Goal: Task Accomplishment & Management: Manage account settings

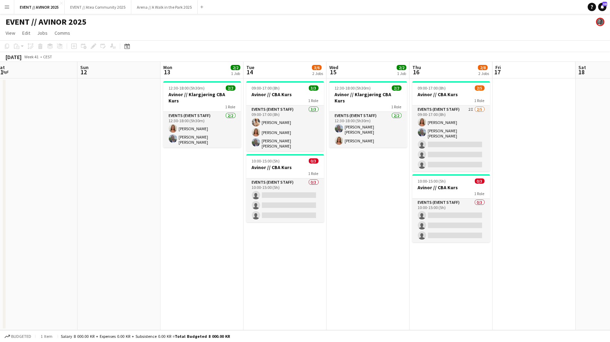
scroll to position [0, 251]
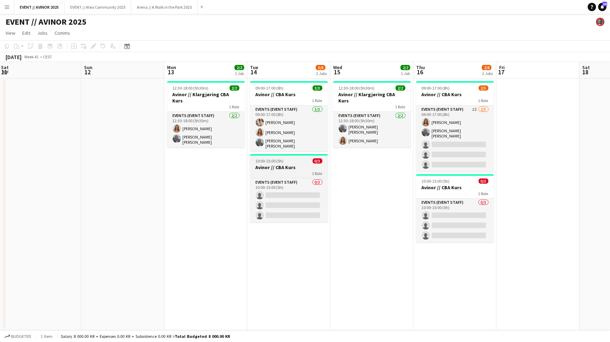
click at [276, 175] on app-job-card "10:00-15:00 (5h) 0/3 Avinor // CBA Kurs 1 Role Events (Event Staff) 0/3 10:00-1…" at bounding box center [289, 188] width 78 height 68
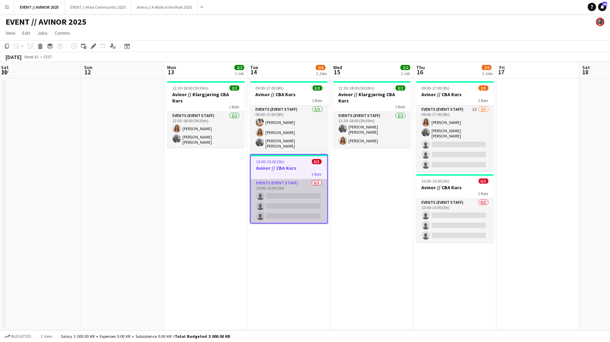
click at [296, 196] on app-card-role "Events (Event Staff) 0/3 10:00-15:00 (5h) single-neutral-actions single-neutral…" at bounding box center [289, 201] width 76 height 44
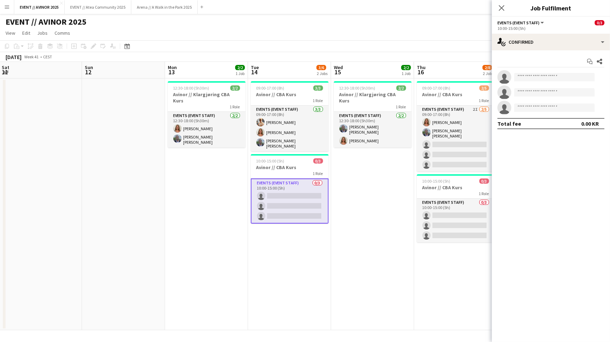
click at [305, 191] on app-card-role "Events (Event Staff) 0/3 10:00-15:00 (5h) single-neutral-actions single-neutral…" at bounding box center [290, 201] width 78 height 45
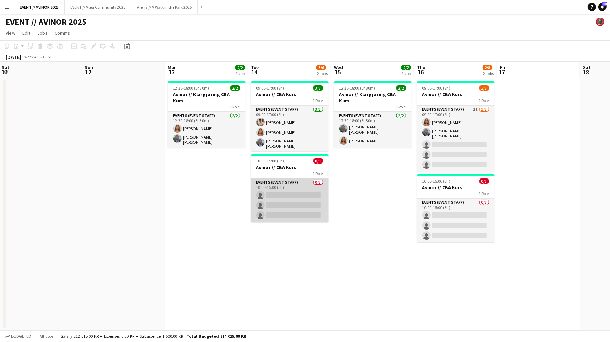
click at [306, 193] on app-card-role "Events (Event Staff) 0/3 10:00-15:00 (5h) single-neutral-actions single-neutral…" at bounding box center [290, 201] width 78 height 44
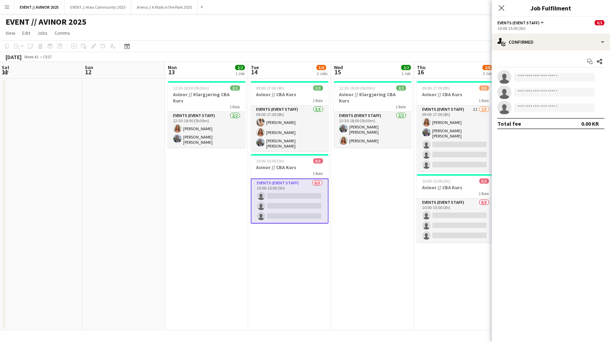
click at [549, 50] on div "Start chat Share single-neutral-actions single-neutral-actions single-neutral-a…" at bounding box center [551, 92] width 118 height 84
click at [547, 46] on div "single-neutral-actions-check-2 Confirmed" at bounding box center [551, 42] width 118 height 17
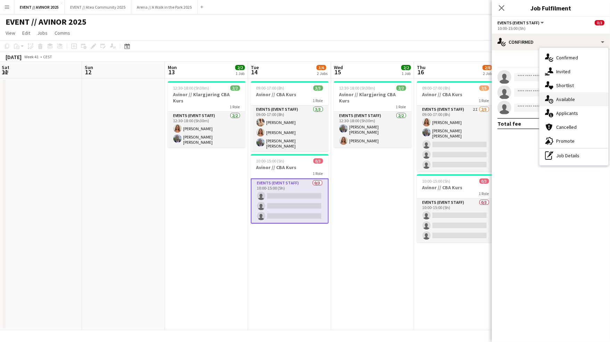
click at [568, 97] on span "Available" at bounding box center [565, 99] width 19 height 6
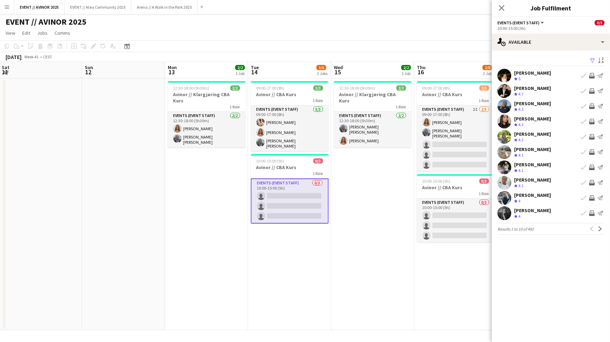
click at [308, 206] on app-card-role "Events (Event Staff) 0/3 10:00-15:00 (5h) single-neutral-actions single-neutral…" at bounding box center [290, 201] width 78 height 45
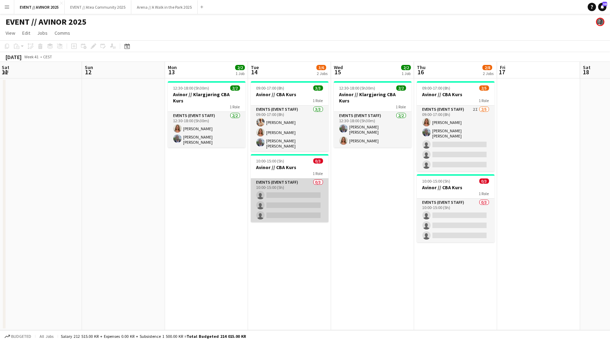
click at [308, 206] on app-card-role "Events (Event Staff) 0/3 10:00-15:00 (5h) single-neutral-actions single-neutral…" at bounding box center [290, 201] width 78 height 44
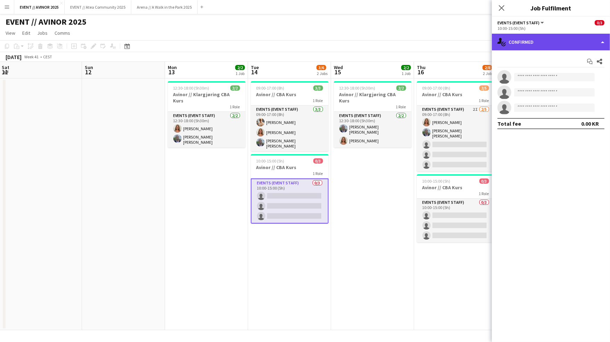
click at [533, 37] on div "single-neutral-actions-check-2 Confirmed" at bounding box center [551, 42] width 118 height 17
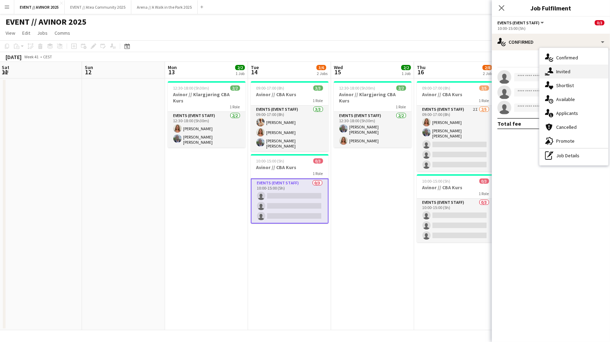
click at [551, 67] on div "single-neutral-actions-share-1 Invited" at bounding box center [574, 72] width 69 height 14
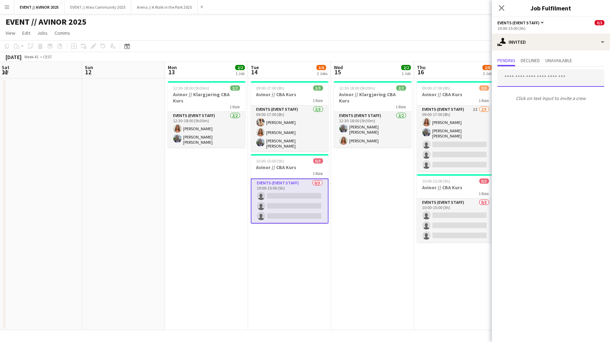
click at [536, 79] on input "text" at bounding box center [551, 77] width 107 height 17
type input "****"
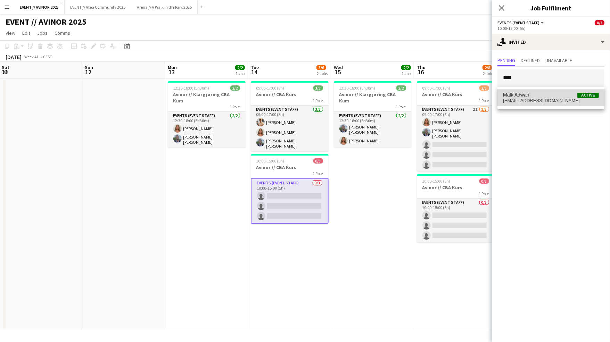
click at [534, 95] on span "Malk Adwan Active" at bounding box center [551, 95] width 96 height 6
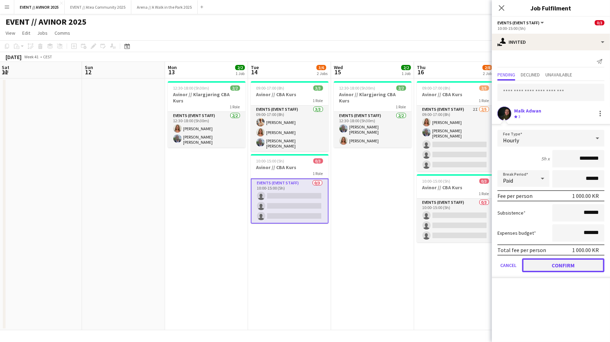
click at [565, 269] on button "Confirm" at bounding box center [563, 265] width 82 height 14
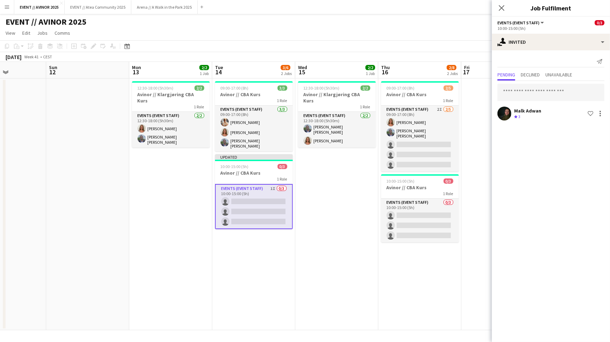
scroll to position [0, 288]
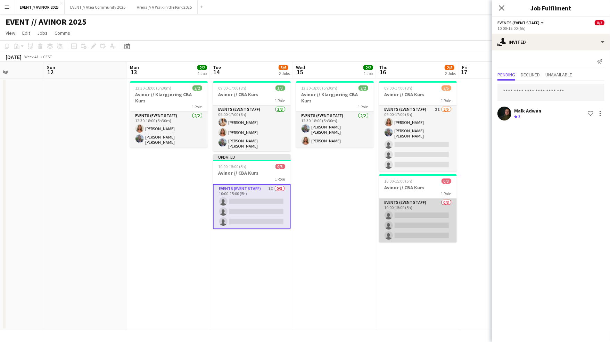
click at [417, 219] on app-card-role "Events (Event Staff) 0/3 10:00-15:00 (5h) single-neutral-actions single-neutral…" at bounding box center [418, 221] width 78 height 44
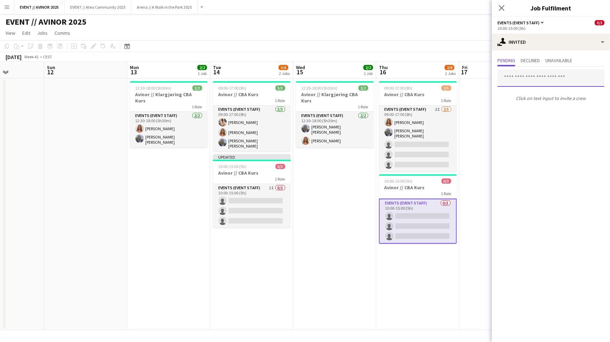
click at [536, 80] on input "text" at bounding box center [551, 77] width 107 height 17
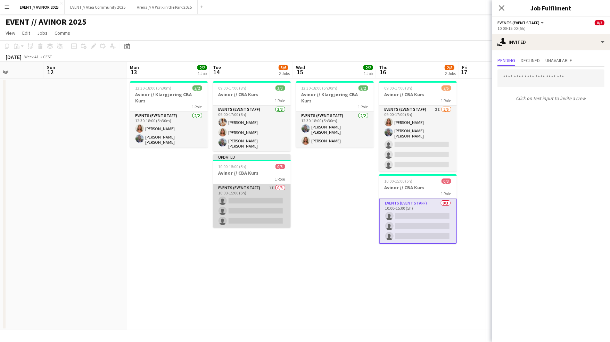
click at [263, 210] on app-card-role "Events (Event Staff) 1I 0/3 10:00-15:00 (5h) single-neutral-actions single-neut…" at bounding box center [252, 206] width 78 height 44
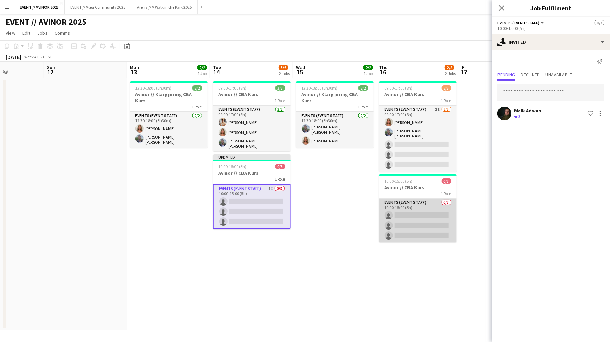
click at [417, 204] on app-card-role "Events (Event Staff) 0/3 10:00-15:00 (5h) single-neutral-actions single-neutral…" at bounding box center [418, 221] width 78 height 44
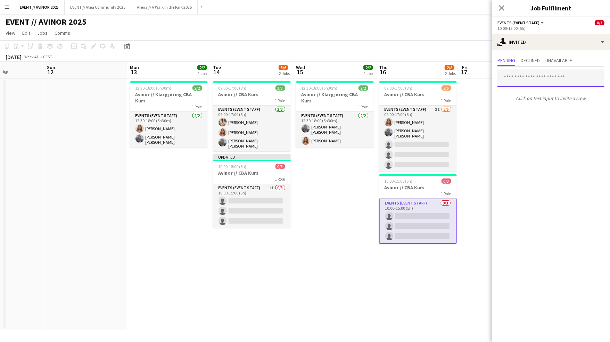
click at [540, 74] on input "text" at bounding box center [551, 77] width 107 height 17
type input "****"
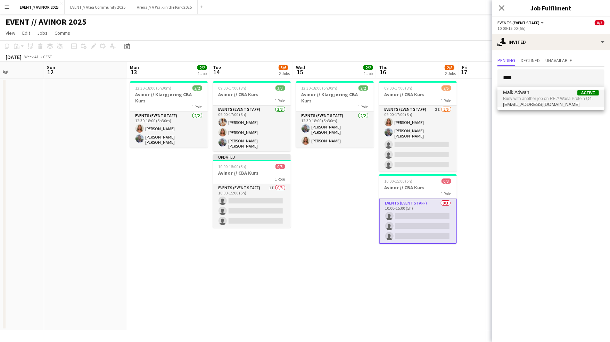
click at [536, 97] on span "Busy with another job on RF // Wasa Protein Q4." at bounding box center [551, 99] width 96 height 6
click at [425, 211] on app-card-role "Events (Event Staff) 0/3 10:00-15:00 (5h) single-neutral-actions single-neutral…" at bounding box center [418, 221] width 78 height 45
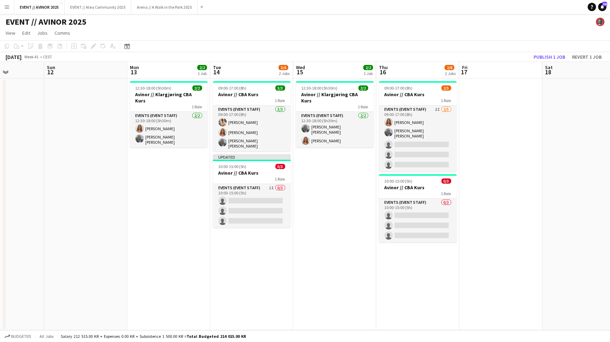
click at [450, 172] on app-date-cell "09:00-17:00 (8h) 2/5 Avinor // CBA Kurs 1 Role Events (Event Staff) 2I [DATE] 0…" at bounding box center [417, 205] width 83 height 252
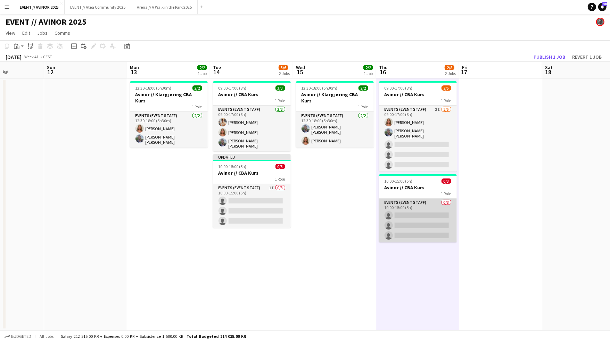
click at [434, 216] on app-card-role "Events (Event Staff) 0/3 10:00-15:00 (5h) single-neutral-actions single-neutral…" at bounding box center [418, 221] width 78 height 44
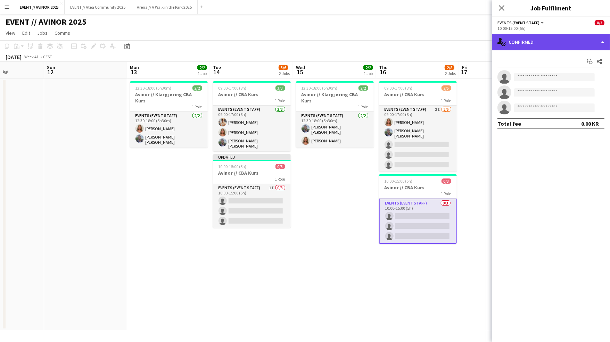
click at [526, 43] on div "single-neutral-actions-check-2 Confirmed" at bounding box center [551, 42] width 118 height 17
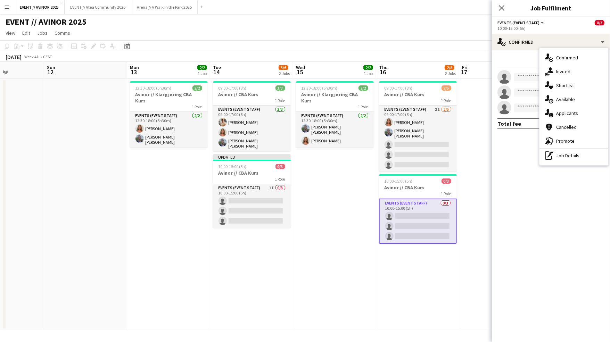
click at [538, 69] on div "Start chat Share single-neutral-actions single-neutral-actions single-neutral-a…" at bounding box center [551, 92] width 118 height 84
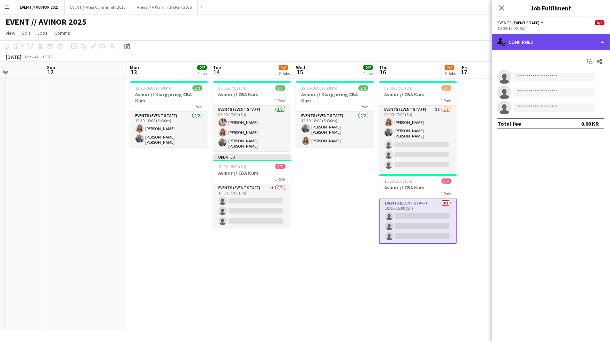
click at [531, 46] on div "single-neutral-actions-check-2 Confirmed" at bounding box center [551, 42] width 118 height 17
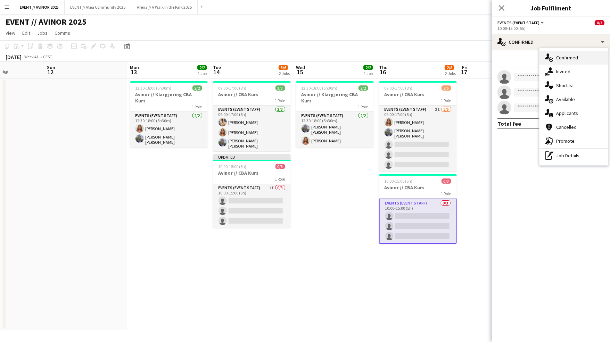
click at [545, 64] on div "single-neutral-actions-check-2 Confirmed" at bounding box center [574, 58] width 69 height 14
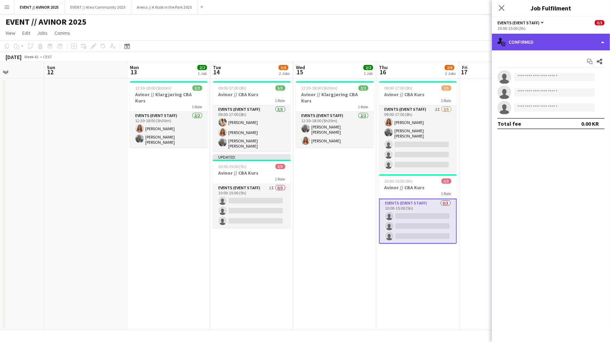
click at [534, 40] on div "single-neutral-actions-check-2 Confirmed" at bounding box center [551, 42] width 118 height 17
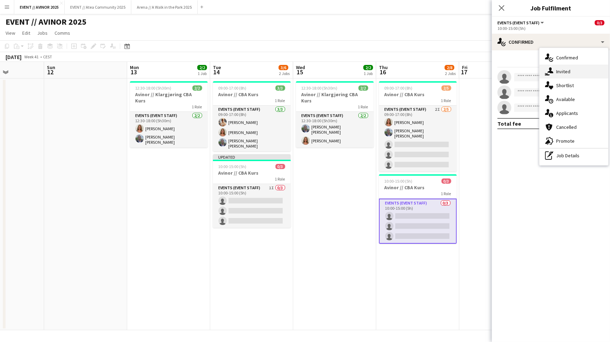
click at [549, 72] on icon at bounding box center [551, 70] width 6 height 6
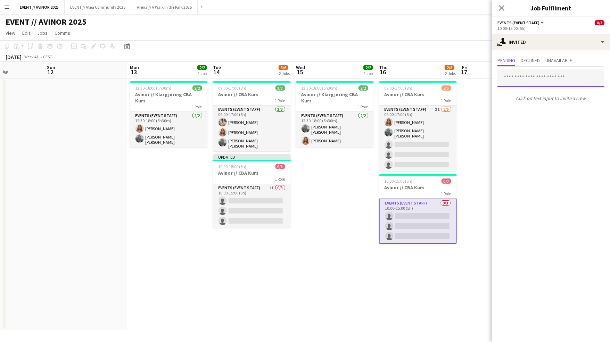
click at [531, 84] on input "text" at bounding box center [551, 77] width 107 height 17
type input "****"
click at [504, 6] on icon at bounding box center [501, 8] width 7 height 7
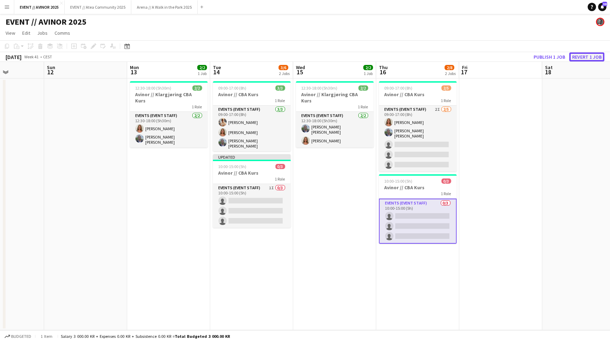
click at [581, 59] on button "Revert 1 job" at bounding box center [586, 56] width 35 height 9
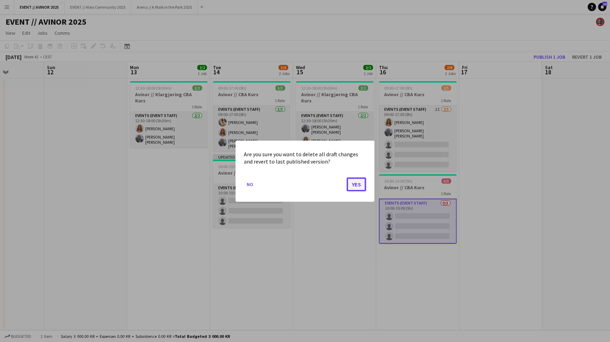
click at [357, 188] on button "Yes" at bounding box center [356, 184] width 19 height 14
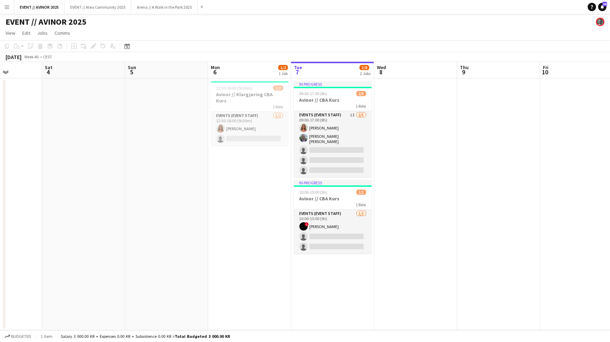
scroll to position [0, 199]
